Goal: Task Accomplishment & Management: Use online tool/utility

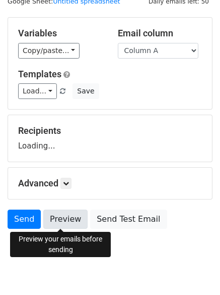
scroll to position [57, 0]
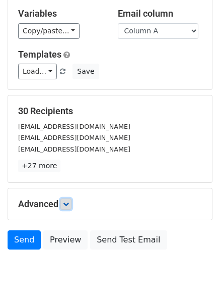
click at [71, 207] on link at bounding box center [66, 203] width 11 height 11
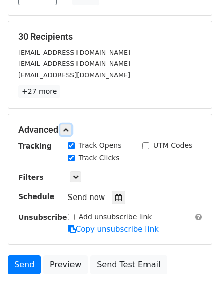
scroll to position [184, 0]
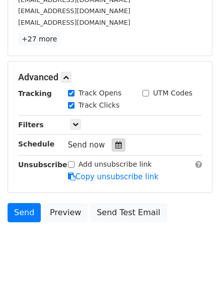
click at [116, 147] on icon at bounding box center [119, 144] width 7 height 7
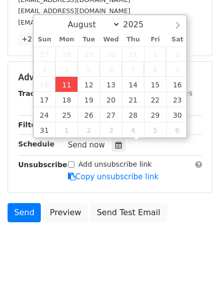
type input "2025-08-11 12:00"
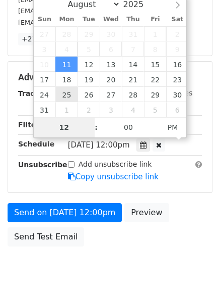
scroll to position [180, 0]
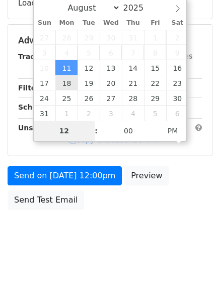
type input "4"
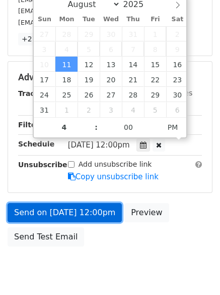
type input "2025-08-11 16:00"
click at [65, 211] on link "Send on Aug 11 at 12:00pm" at bounding box center [65, 212] width 115 height 19
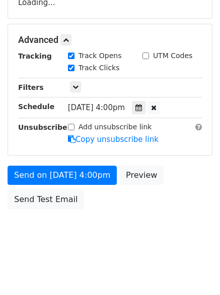
scroll to position [180, 0]
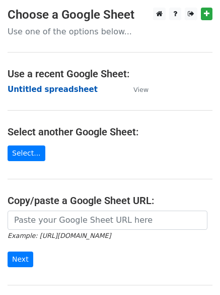
click at [34, 88] on strong "Untitled spreadsheet" at bounding box center [53, 89] width 90 height 9
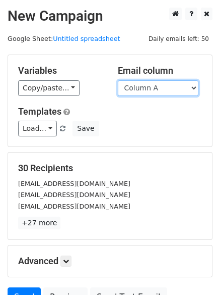
click at [166, 92] on select "Column A Column B Column C" at bounding box center [158, 88] width 81 height 16
click at [118, 80] on select "Column A Column B Column C" at bounding box center [158, 88] width 81 height 16
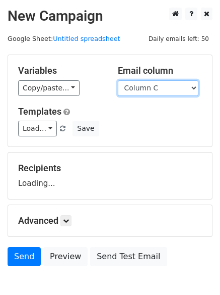
click at [156, 90] on select "Column A Column B Column C" at bounding box center [158, 88] width 81 height 16
select select "Column B"
click at [118, 80] on select "Column A Column B Column C" at bounding box center [158, 88] width 81 height 16
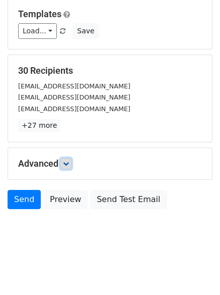
click at [69, 163] on icon at bounding box center [66, 163] width 6 height 6
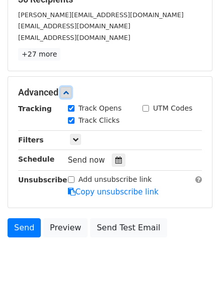
scroll to position [196, 0]
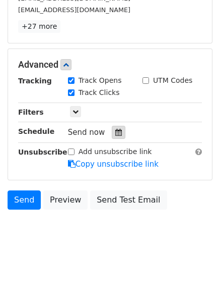
click at [116, 133] on icon at bounding box center [119, 132] width 7 height 7
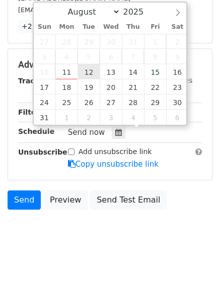
type input "2025-08-12 12:00"
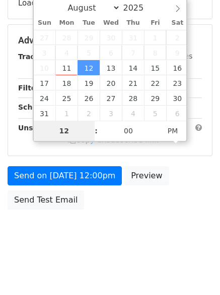
type input "5"
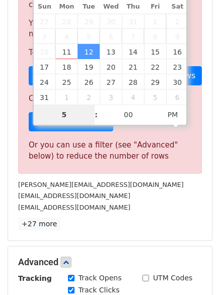
scroll to position [418, 0]
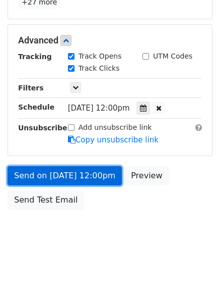
type input "2025-08-12 17:00"
click at [61, 168] on link "Send on Aug 12 at 12:00pm" at bounding box center [65, 175] width 115 height 19
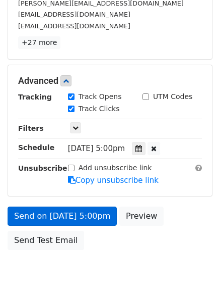
scroll to position [220, 0]
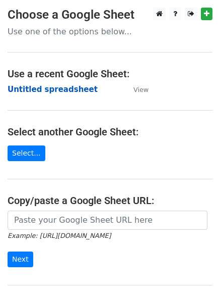
click at [29, 91] on strong "Untitled spreadsheet" at bounding box center [53, 89] width 90 height 9
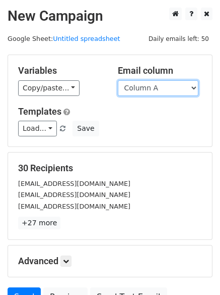
click at [164, 89] on select "Column A Column B Column C" at bounding box center [158, 88] width 81 height 16
select select "Column C"
click at [118, 80] on select "Column A Column B Column C" at bounding box center [158, 88] width 81 height 16
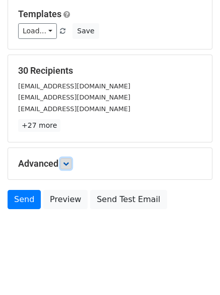
click at [67, 164] on icon at bounding box center [66, 163] width 6 height 6
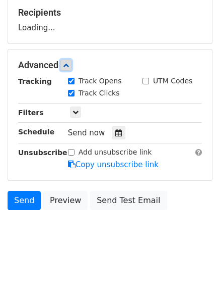
scroll to position [156, 0]
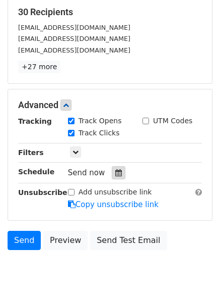
click at [117, 171] on icon at bounding box center [119, 172] width 7 height 7
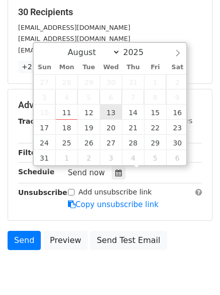
type input "2025-08-13 12:00"
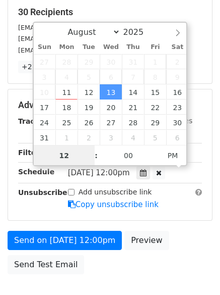
scroll to position [1, 0]
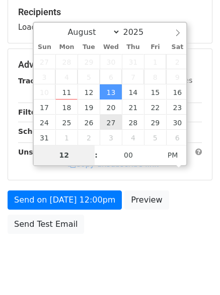
type input "6"
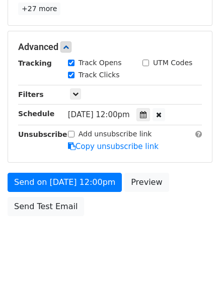
scroll to position [418, 0]
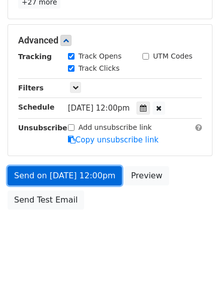
type input "2025-08-13 18:00"
click at [73, 181] on link "Send on Aug 13 at 12:00pm" at bounding box center [65, 175] width 115 height 19
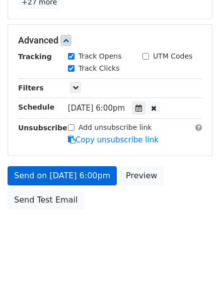
scroll to position [180, 0]
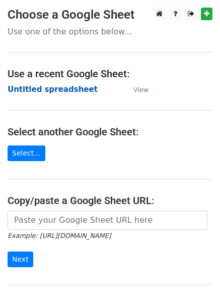
click at [24, 88] on strong "Untitled spreadsheet" at bounding box center [53, 89] width 90 height 9
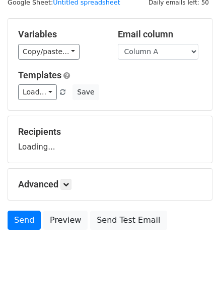
scroll to position [57, 0]
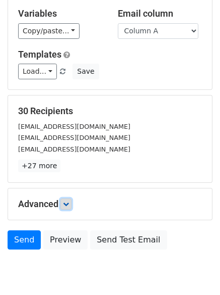
click at [69, 201] on icon at bounding box center [66, 204] width 6 height 6
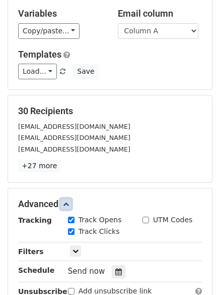
scroll to position [190, 0]
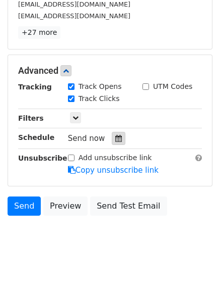
click at [116, 137] on icon at bounding box center [119, 138] width 7 height 7
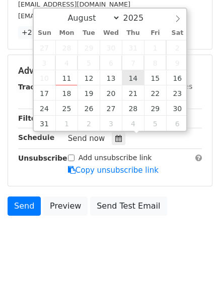
type input "[DATE] 12:00"
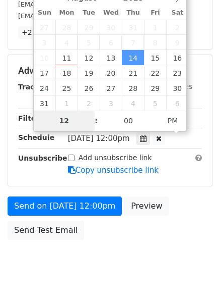
scroll to position [180, 0]
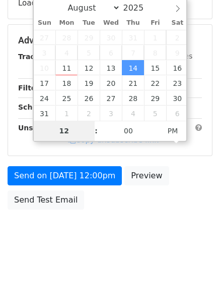
type input "7"
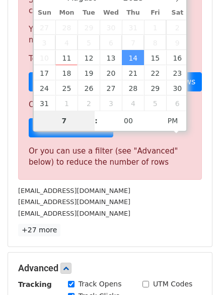
scroll to position [418, 0]
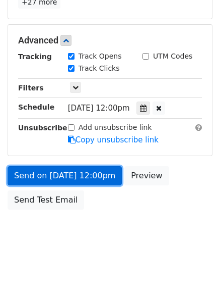
type input "2025-08-14 19:00"
click at [70, 174] on link "Send on Aug 14 at 12:00pm" at bounding box center [65, 175] width 115 height 19
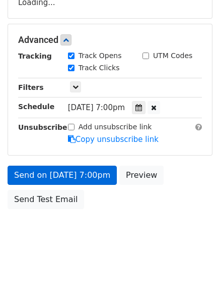
scroll to position [180, 0]
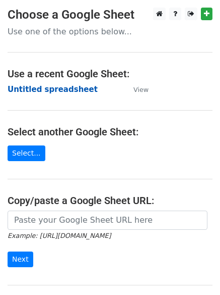
click at [28, 90] on strong "Untitled spreadsheet" at bounding box center [53, 89] width 90 height 9
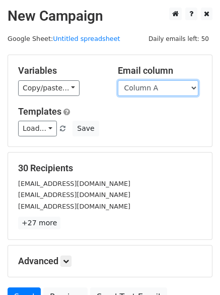
drag, startPoint x: 0, startPoint y: 0, endPoint x: 165, endPoint y: 90, distance: 188.3
click at [165, 90] on select "Column A Column B Column C" at bounding box center [158, 88] width 81 height 16
select select "Column B"
click at [118, 80] on select "Column A Column B Column C" at bounding box center [158, 88] width 81 height 16
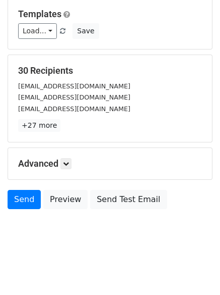
click at [68, 151] on div "Advanced Tracking Track Opens UTM Codes Track Clicks Filters Only include sprea…" at bounding box center [110, 163] width 204 height 31
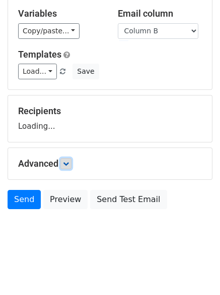
click at [69, 165] on icon at bounding box center [66, 163] width 6 height 6
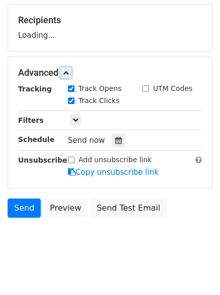
scroll to position [151, 0]
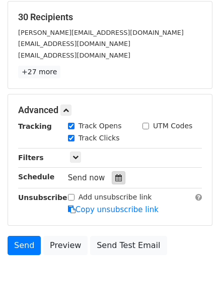
drag, startPoint x: 109, startPoint y: 179, endPoint x: 114, endPoint y: 177, distance: 5.3
click at [112, 179] on div at bounding box center [119, 177] width 14 height 13
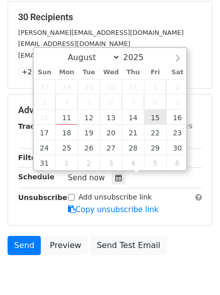
type input "[DATE] 12:00"
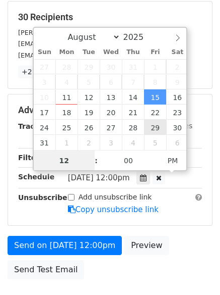
scroll to position [1, 0]
type input "8"
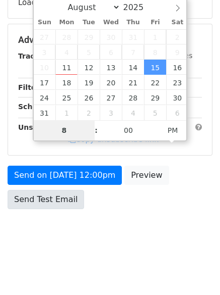
scroll to position [180, 0]
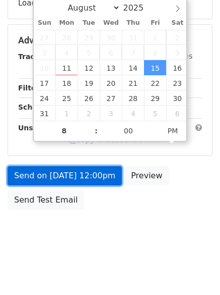
type input "2025-08-15 20:00"
click at [70, 181] on link "Send on Aug 15 at 12:00pm" at bounding box center [65, 175] width 115 height 19
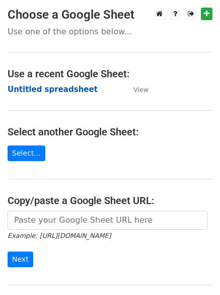
click at [38, 87] on strong "Untitled spreadsheet" at bounding box center [53, 89] width 90 height 9
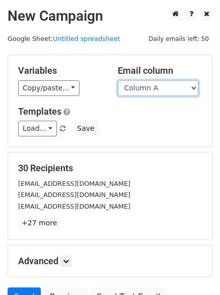
drag, startPoint x: 0, startPoint y: 0, endPoint x: 173, endPoint y: 93, distance: 196.6
click at [172, 89] on select "Column A Column B Column C" at bounding box center [158, 88] width 81 height 16
select select "Column C"
click at [118, 80] on select "Column A Column B Column C" at bounding box center [158, 88] width 81 height 16
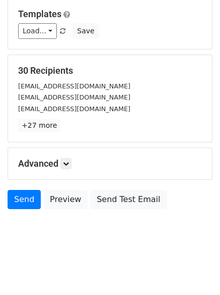
click at [72, 157] on div "Advanced Tracking Track Opens UTM Codes Track Clicks Filters Only include sprea…" at bounding box center [110, 163] width 204 height 31
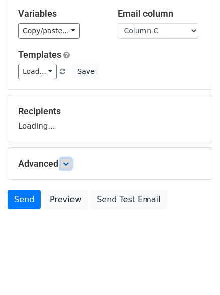
click at [71, 158] on link at bounding box center [66, 163] width 11 height 11
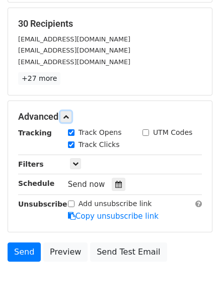
scroll to position [152, 0]
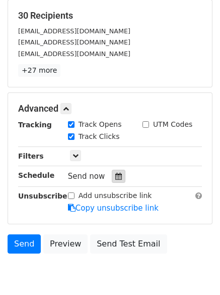
click at [115, 184] on div "Tracking Track Opens UTM Codes Track Clicks Filters Only include spreadsheet ro…" at bounding box center [110, 166] width 184 height 94
click at [117, 177] on icon at bounding box center [119, 176] width 7 height 7
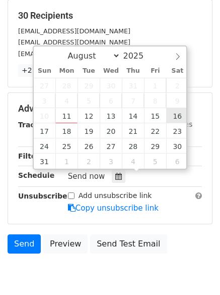
type input "[DATE] 12:00"
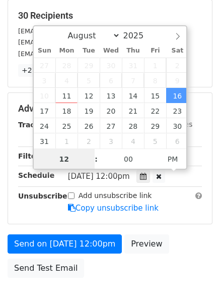
scroll to position [1, 0]
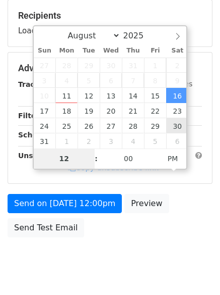
type input "9"
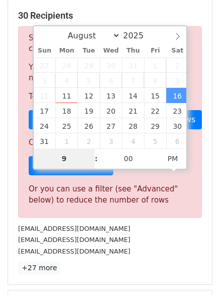
scroll to position [418, 0]
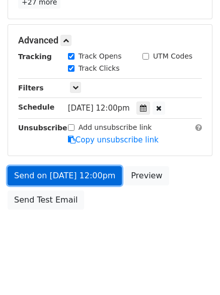
type input "[DATE] 21:00"
click at [69, 167] on link "Send on [DATE] 12:00pm" at bounding box center [65, 175] width 115 height 19
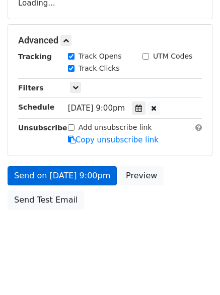
scroll to position [220, 0]
